Goal: Transaction & Acquisition: Purchase product/service

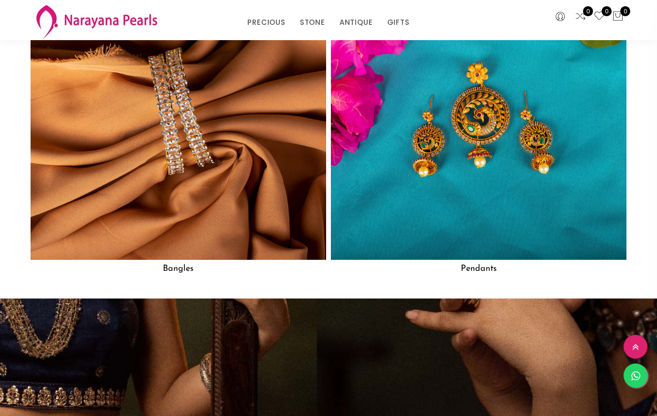
scroll to position [1439, 0]
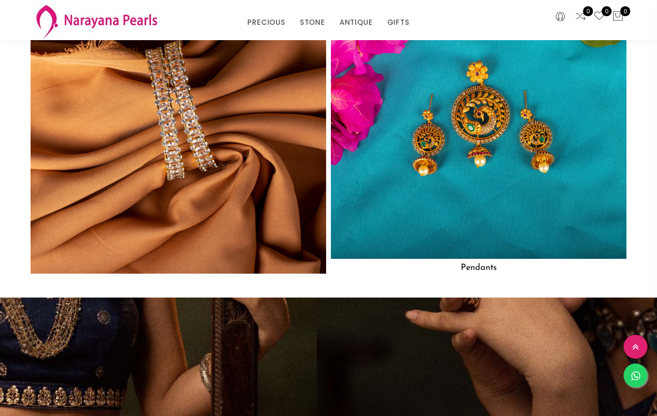
click at [236, 229] on img at bounding box center [178, 110] width 325 height 325
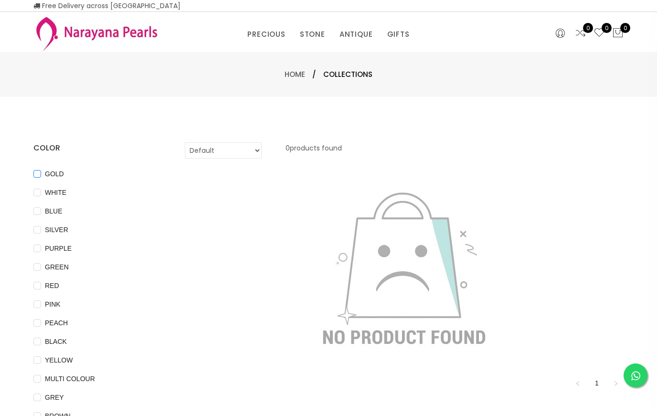
click at [60, 171] on span "GOLD" at bounding box center [54, 174] width 27 height 11
click at [41, 171] on input "GOLD" at bounding box center [37, 180] width 8 height 21
checkbox input "true"
click at [413, 73] on div "Home / Collections" at bounding box center [328, 74] width 559 height 11
click at [512, 89] on div "Home / Collections" at bounding box center [328, 74] width 657 height 45
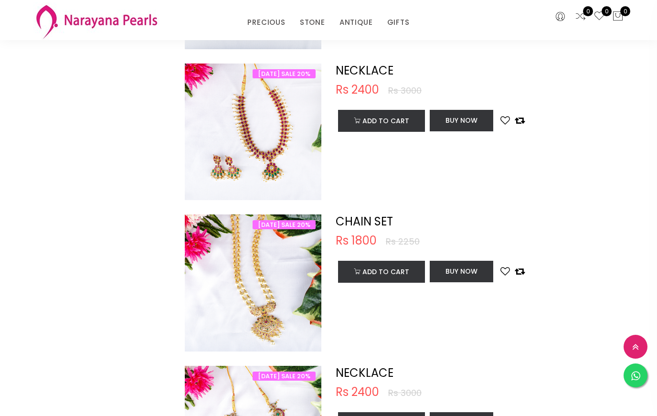
scroll to position [707, 0]
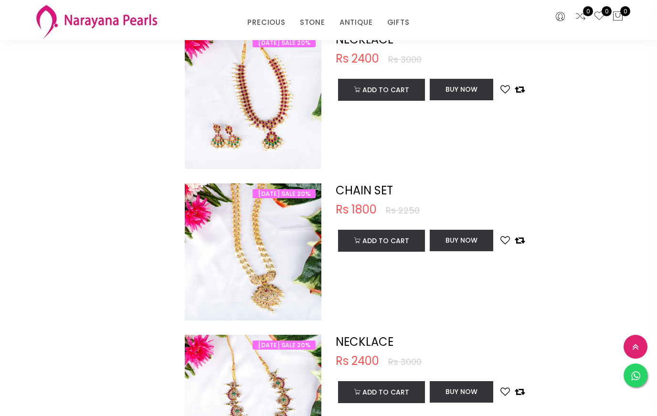
click at [518, 326] on div "NAVARATRI SALE 20% Add to cart CHAIN SET Rs 1800 Rs 2250 NAVARATRI SALE 20% CHA…" at bounding box center [405, 258] width 454 height 151
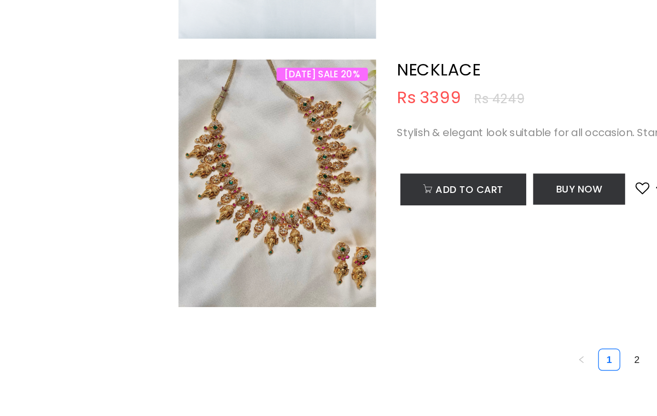
scroll to position [3023, 0]
click at [221, 160] on img at bounding box center [253, 220] width 137 height 171
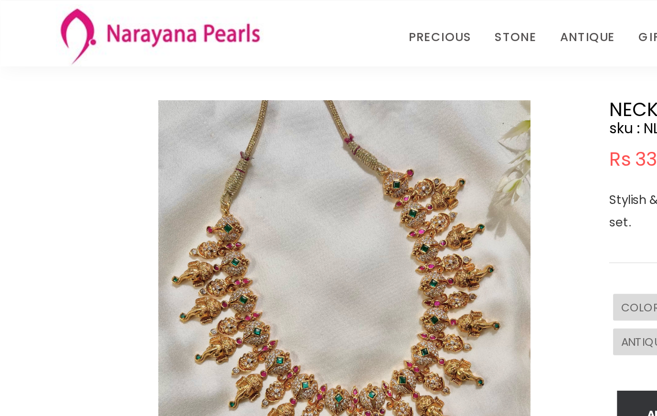
scroll to position [26, 0]
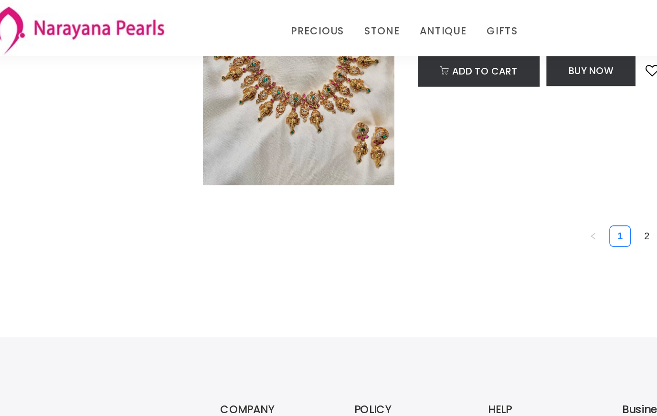
scroll to position [3143, 0]
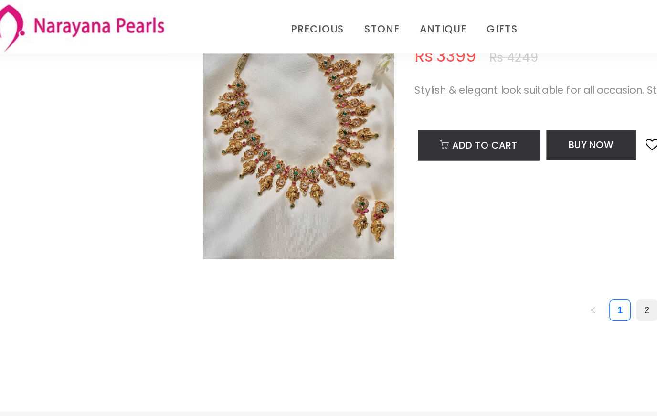
click at [494, 220] on link "2" at bounding box center [501, 223] width 14 height 14
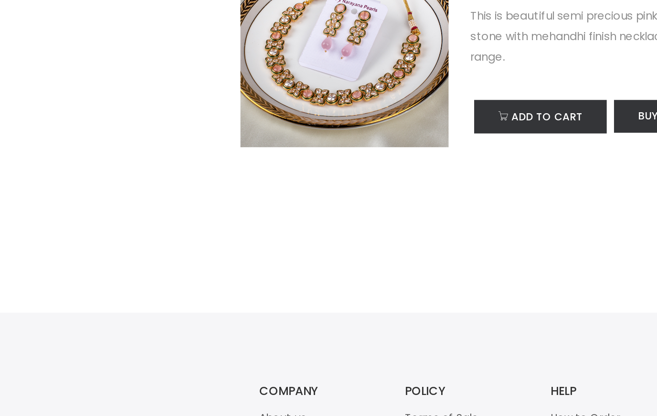
scroll to position [3088, 0]
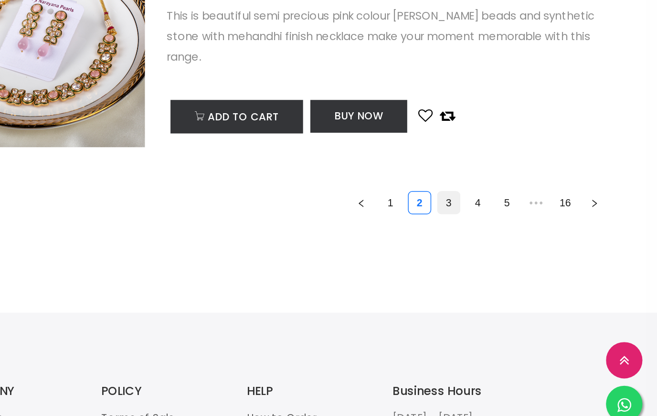
click at [513, 236] on link "3" at bounding box center [520, 243] width 14 height 14
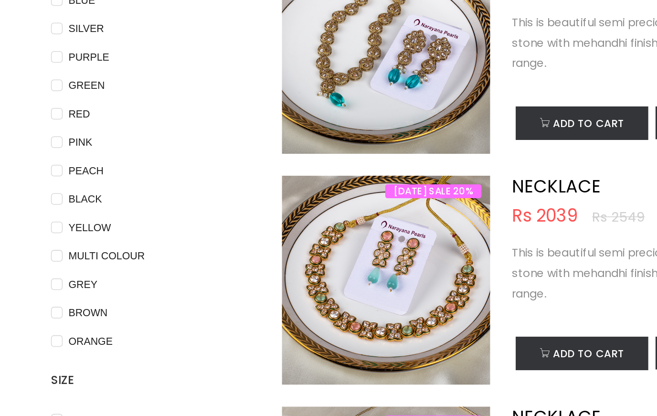
scroll to position [60, 0]
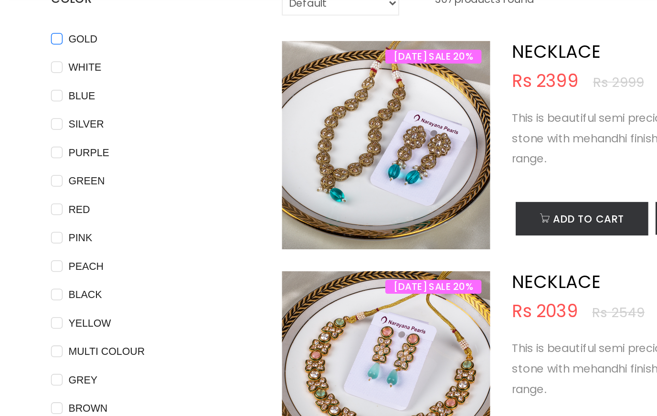
click at [39, 70] on input "GOLD" at bounding box center [37, 80] width 8 height 21
checkbox input "true"
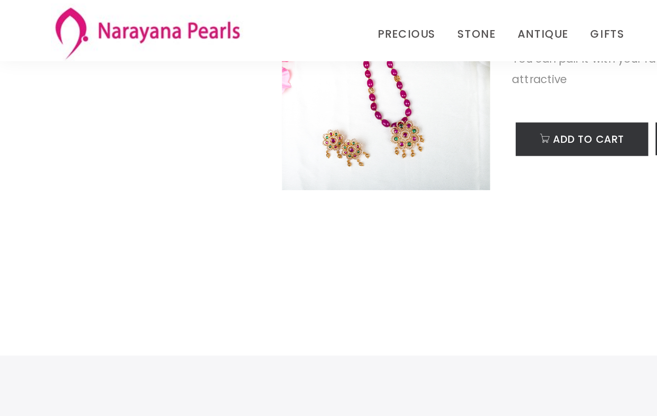
scroll to position [744, 0]
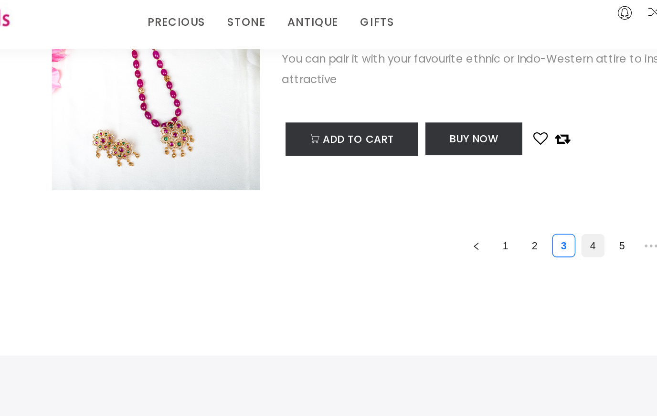
click at [533, 162] on link "4" at bounding box center [540, 169] width 14 height 14
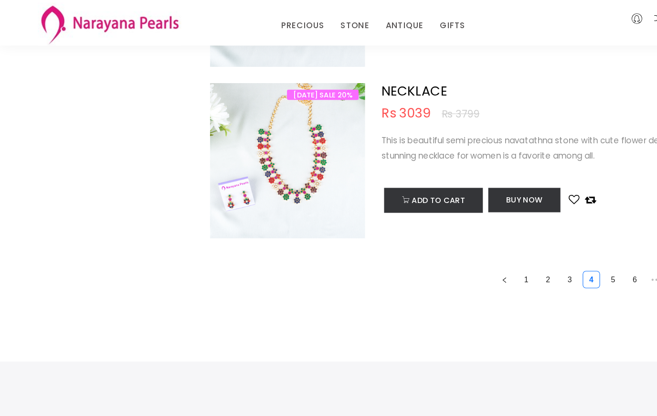
scroll to position [3087, 0]
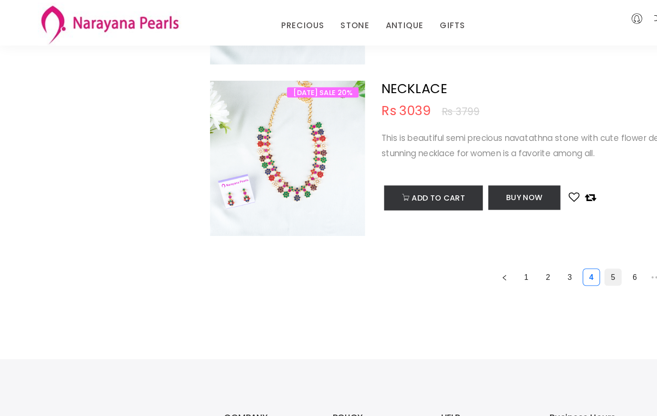
click at [542, 244] on link "5" at bounding box center [540, 244] width 14 height 14
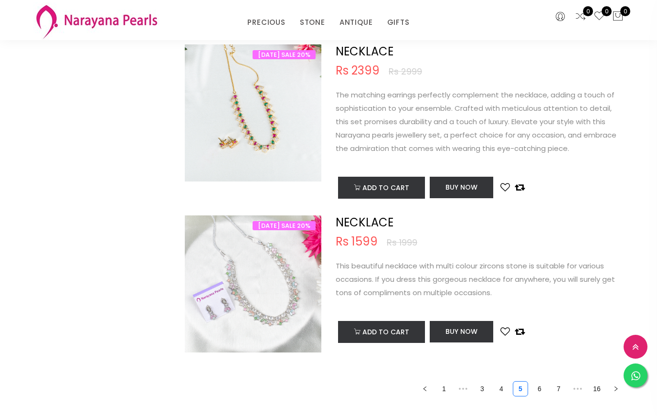
scroll to position [2964, 0]
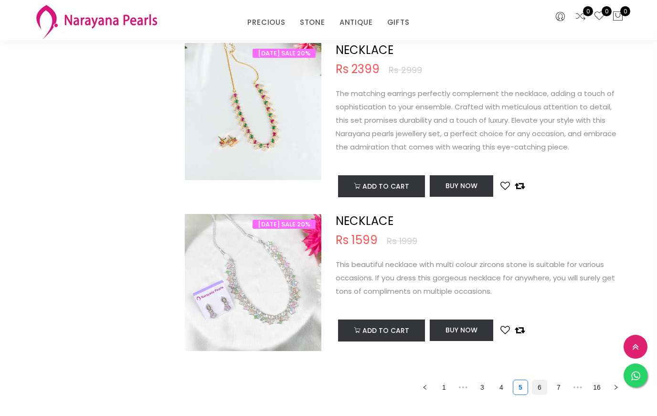
click at [542, 385] on link "6" at bounding box center [540, 387] width 14 height 14
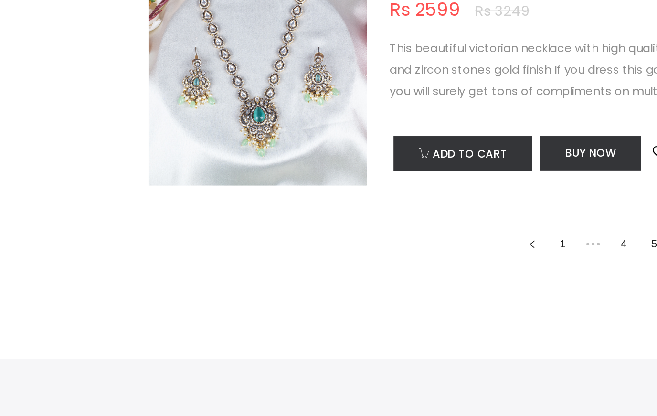
scroll to position [3057, 0]
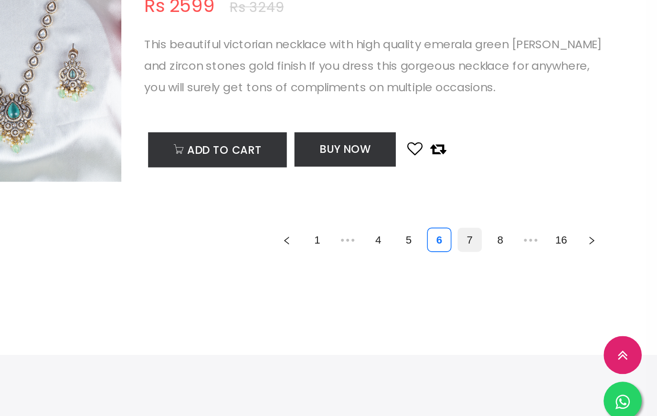
click at [533, 267] on link "7" at bounding box center [540, 274] width 14 height 14
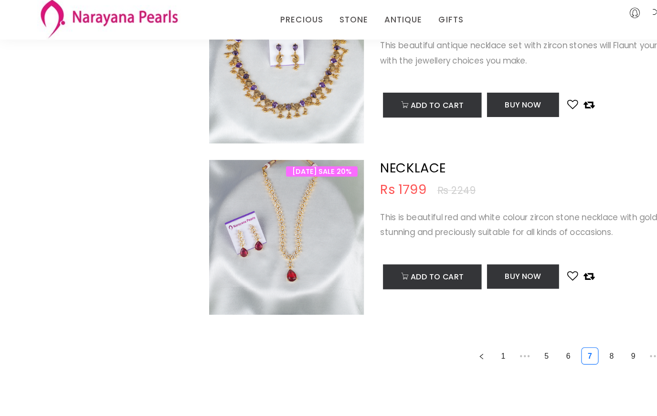
scroll to position [3035, 0]
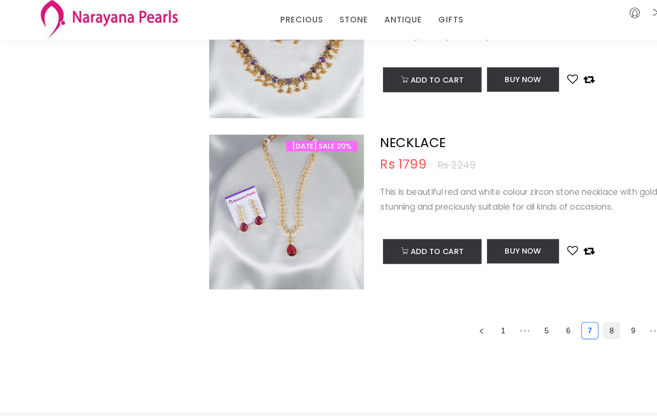
click at [537, 291] on link "8" at bounding box center [540, 296] width 14 height 14
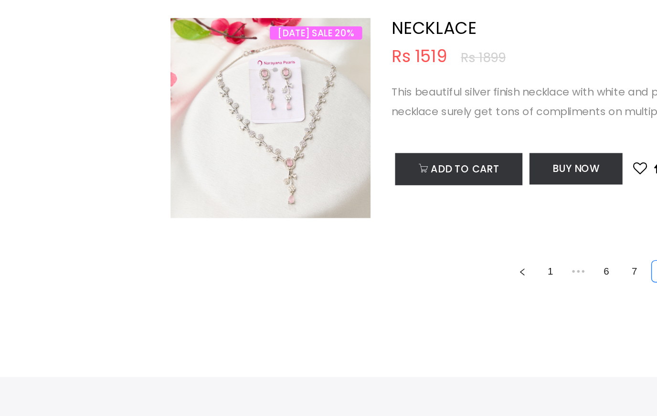
scroll to position [3060, 0]
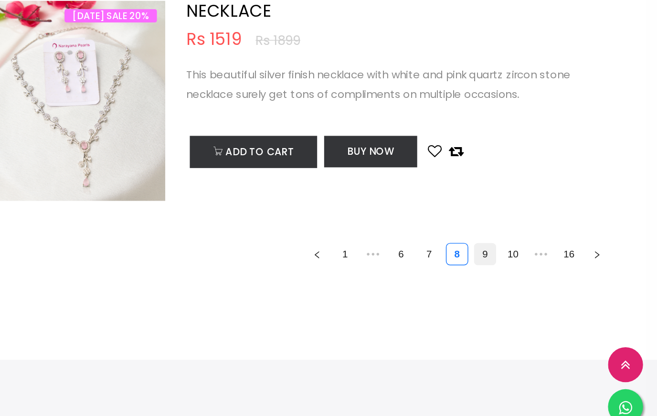
click at [533, 264] on link "9" at bounding box center [540, 271] width 14 height 14
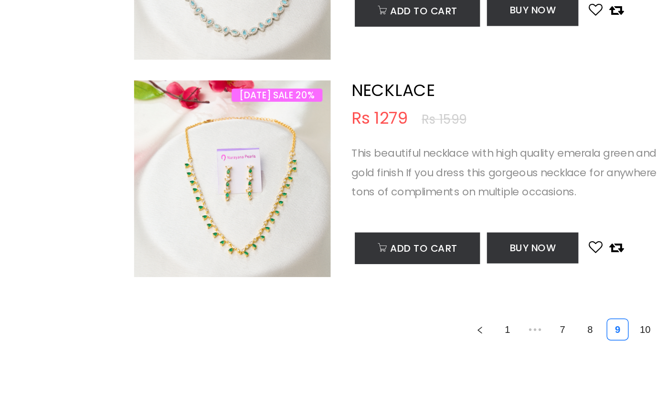
scroll to position [3022, 0]
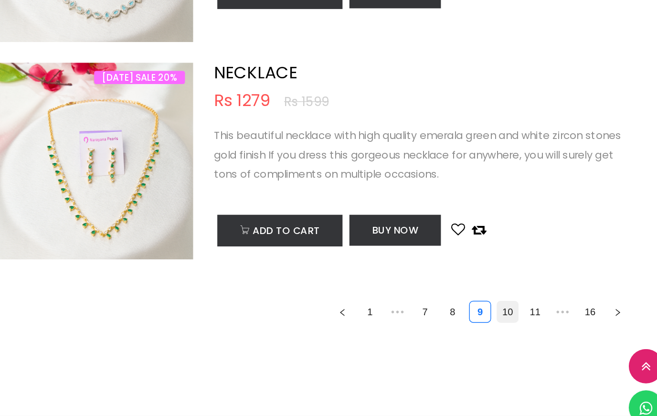
click at [533, 302] on link "10" at bounding box center [540, 309] width 14 height 14
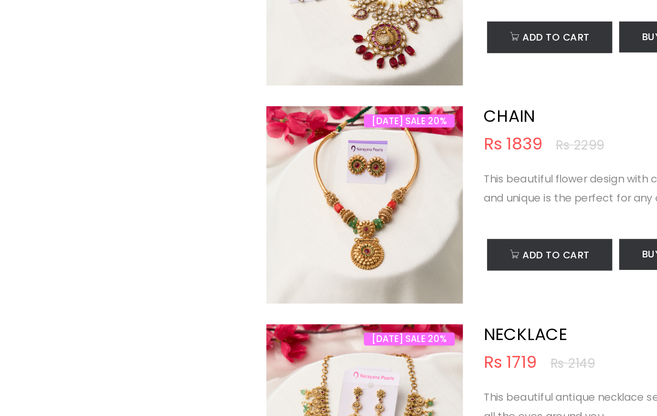
scroll to position [1027, 0]
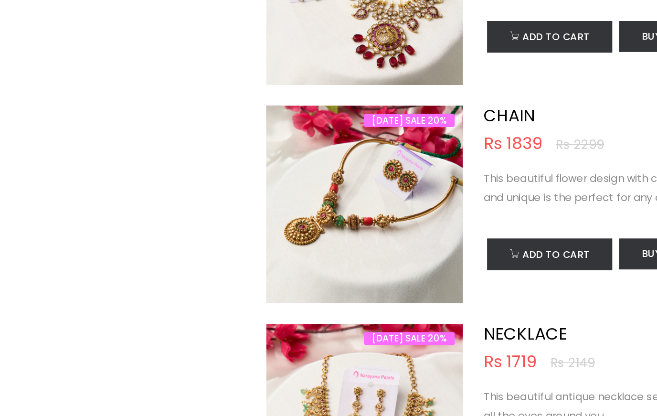
click at [297, 186] on img at bounding box center [252, 234] width 137 height 137
